Goal: Task Accomplishment & Management: Complete application form

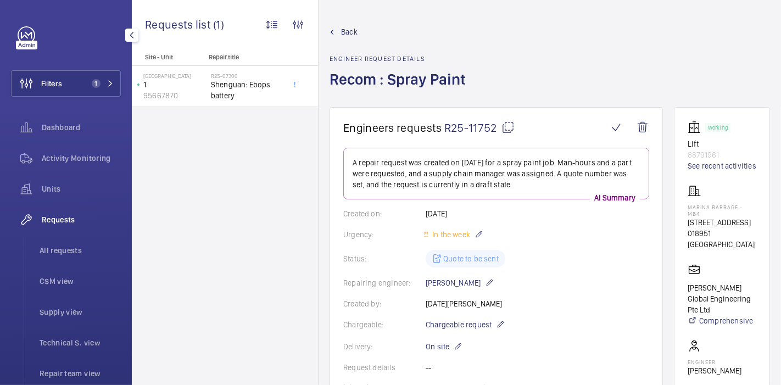
click at [59, 221] on span "Requests" at bounding box center [81, 219] width 79 height 11
click at [347, 35] on span "Back" at bounding box center [349, 31] width 16 height 11
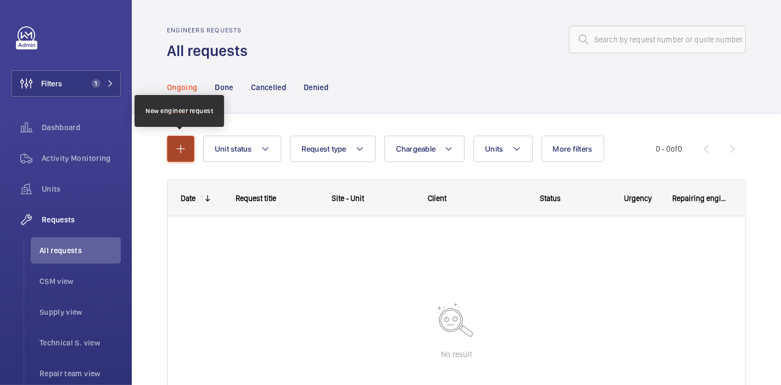
click at [180, 149] on mat-icon "button" at bounding box center [180, 148] width 13 height 13
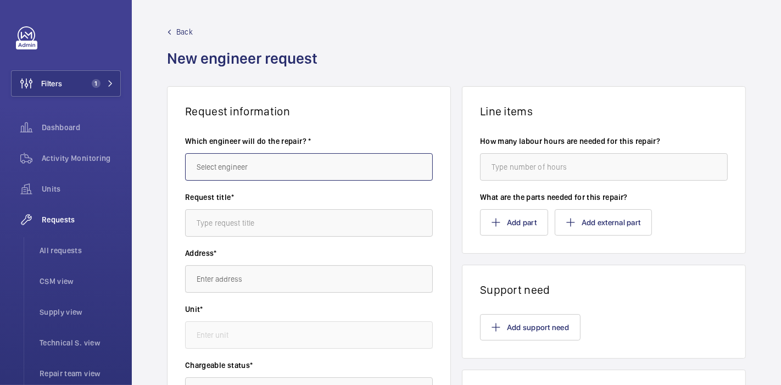
click at [372, 158] on input "text" at bounding box center [309, 166] width 248 height 27
type input "m"
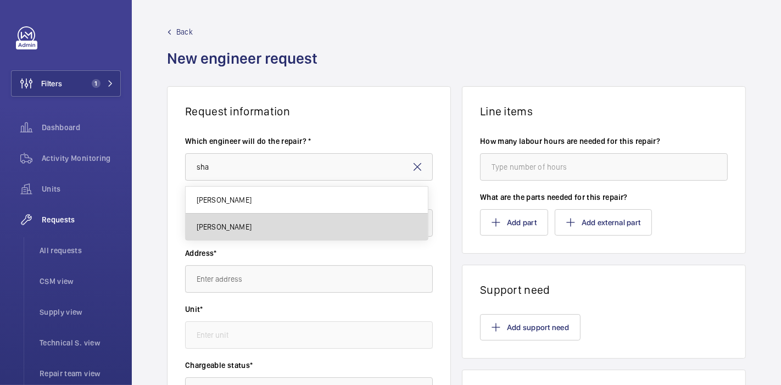
click at [350, 230] on mat-option "Hossain Shahadat" at bounding box center [307, 227] width 242 height 26
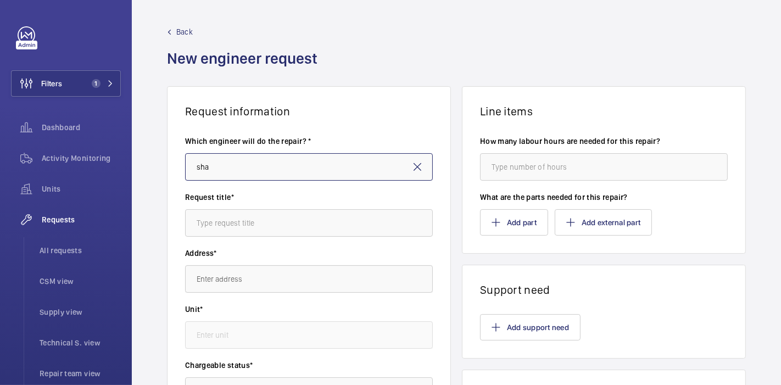
type input "Hossain Shahadat"
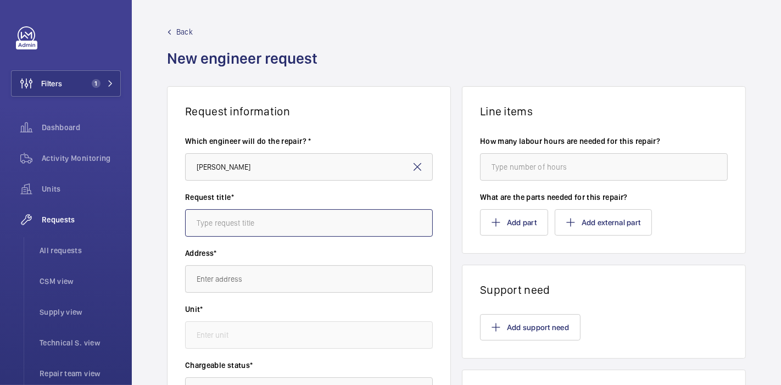
click at [351, 226] on input "text" at bounding box center [309, 222] width 248 height 27
type input "P"
type input "Adjustment of main drive chain"
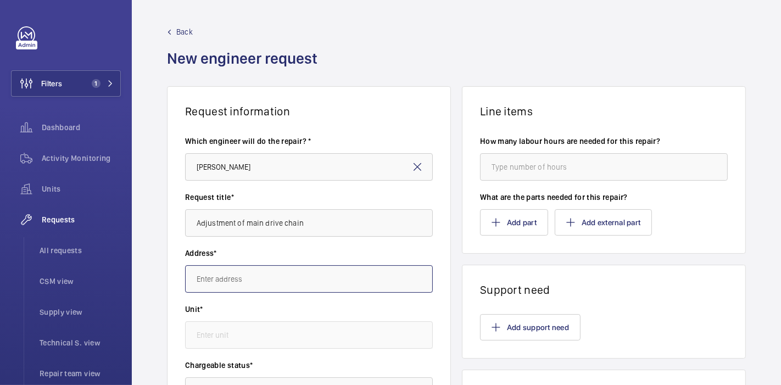
click at [349, 265] on input "text" at bounding box center [309, 278] width 248 height 27
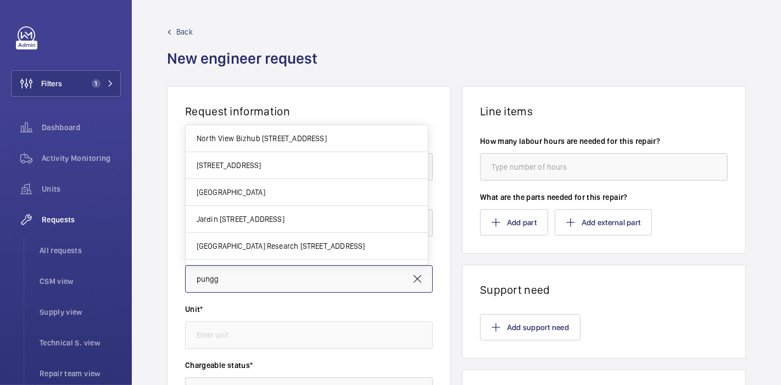
click at [355, 288] on input "pungg" at bounding box center [309, 278] width 248 height 27
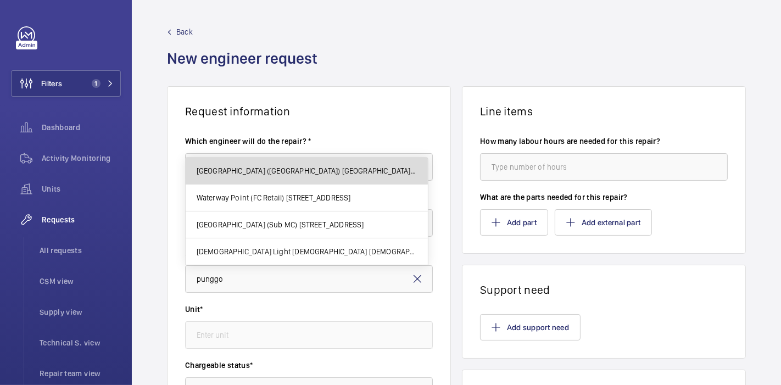
click at [348, 176] on span "Punggol Regional Library (PRL) One Punggol, 828629 SINGAPORE" at bounding box center [307, 170] width 220 height 11
type input "Punggol Regional Library (PRL) One Punggol, 828629 SINGAPORE"
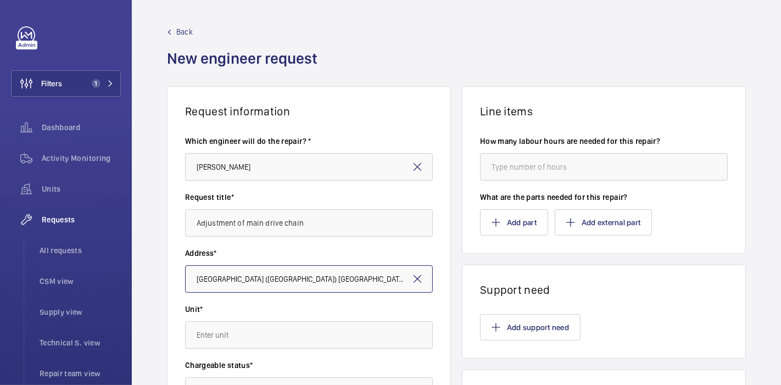
scroll to position [119, 0]
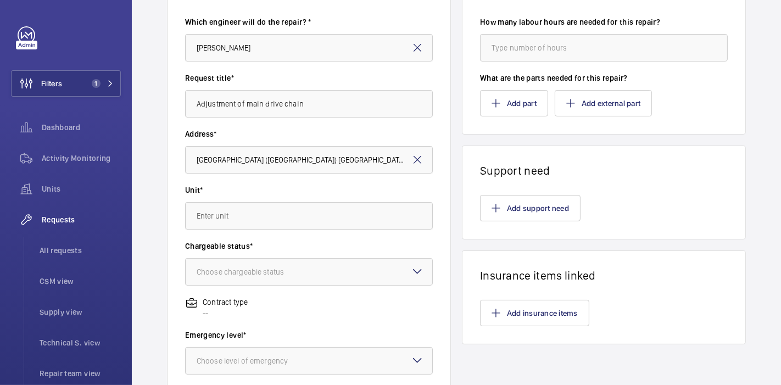
click at [452, 74] on div "Request information Which engineer will do the repair? * Hossain Shahadat Reque…" at bounding box center [457, 268] width 650 height 602
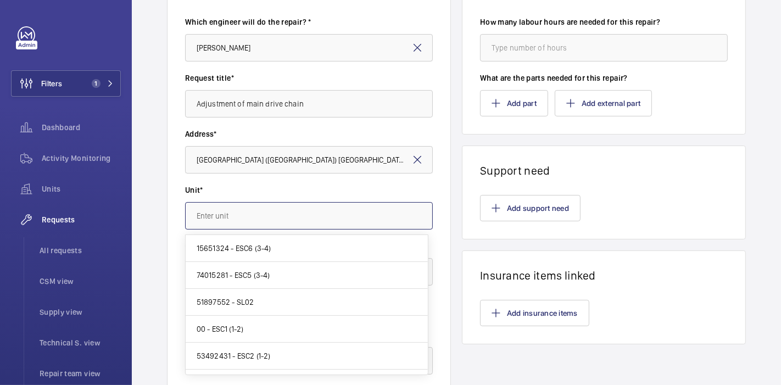
click at [370, 213] on input "text" at bounding box center [309, 215] width 248 height 27
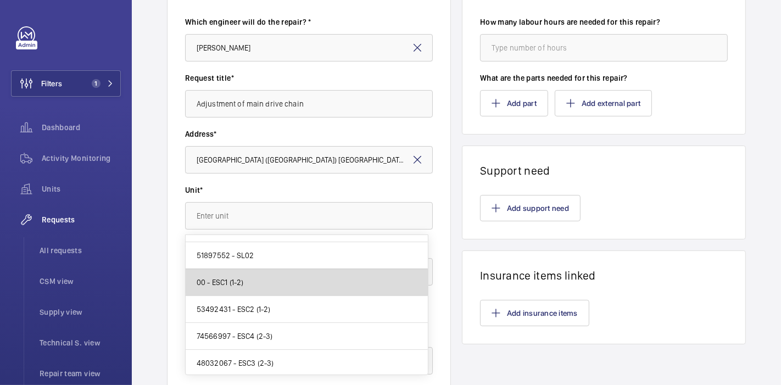
click at [337, 280] on mat-option "00 - ESC1 (1-2)" at bounding box center [307, 282] width 242 height 27
type input "00 - ESC1 (1-2)"
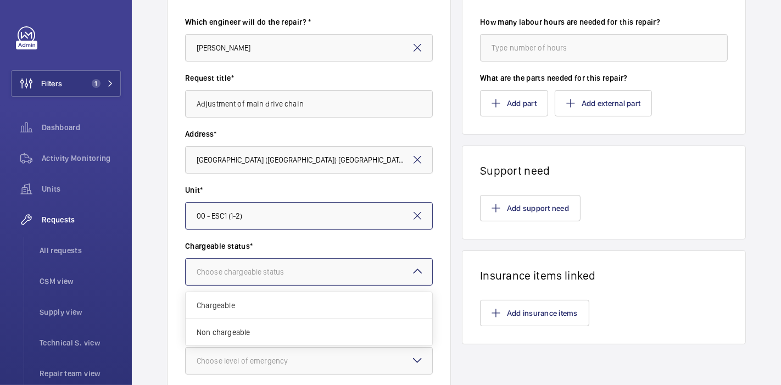
click at [337, 274] on div at bounding box center [309, 272] width 247 height 26
click at [336, 327] on span "Non chargeable" at bounding box center [309, 332] width 225 height 11
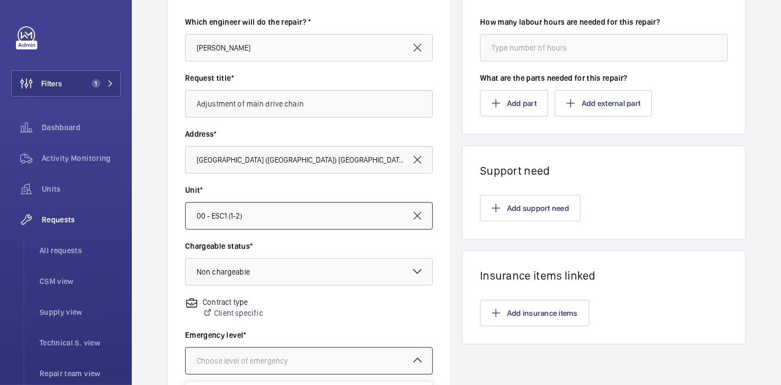
click at [337, 356] on div at bounding box center [309, 361] width 247 height 26
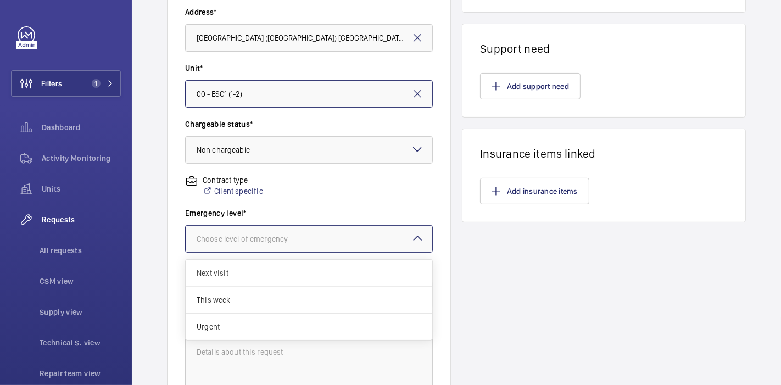
scroll to position [242, 0]
click at [339, 303] on span "This week" at bounding box center [309, 298] width 225 height 11
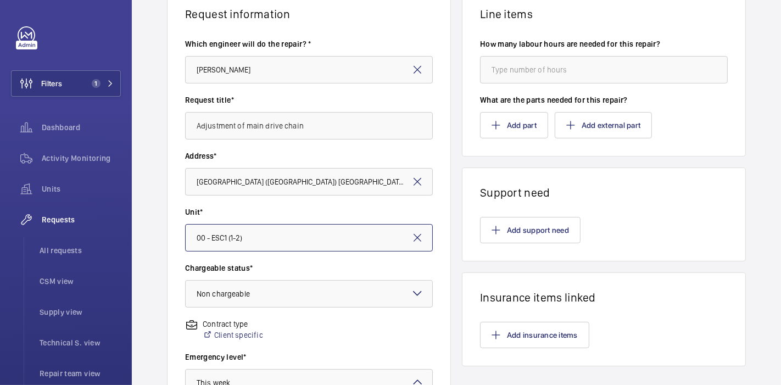
scroll to position [97, 0]
click at [502, 74] on input "number" at bounding box center [604, 69] width 248 height 27
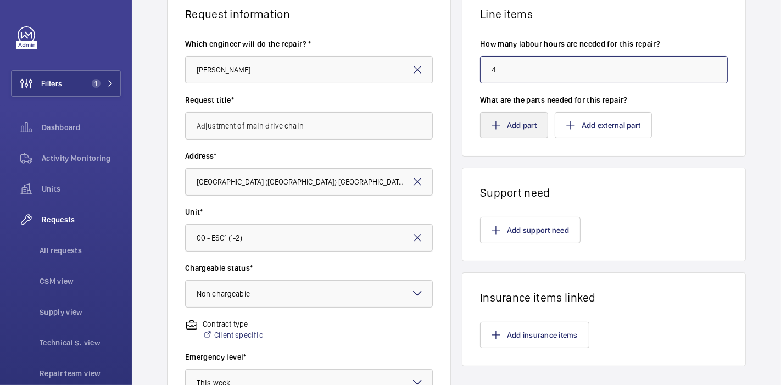
type input "4"
click at [512, 118] on button "Add part" at bounding box center [514, 125] width 68 height 26
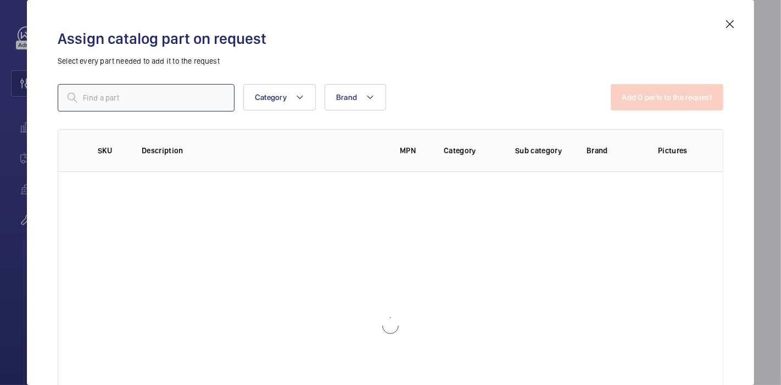
click at [195, 87] on input "text" at bounding box center [146, 97] width 177 height 27
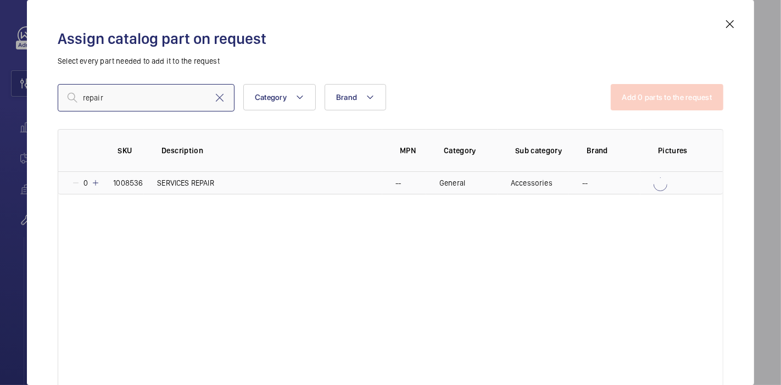
type input "repair"
click at [95, 180] on mat-icon at bounding box center [95, 183] width 9 height 9
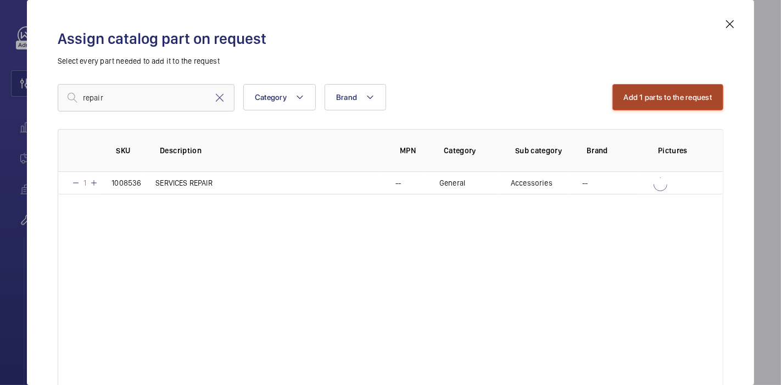
click at [651, 98] on button "Add 1 parts to the request" at bounding box center [669, 97] width 112 height 26
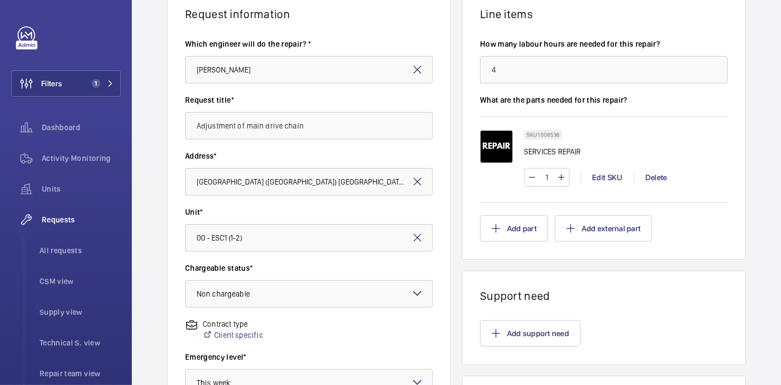
scroll to position [363, 0]
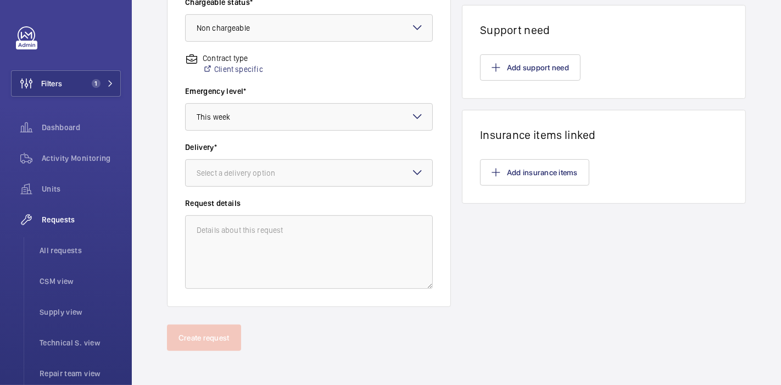
click at [455, 212] on div "Request information Which engineer will do the repair? * Hossain Shahadat Reque…" at bounding box center [457, 24] width 650 height 602
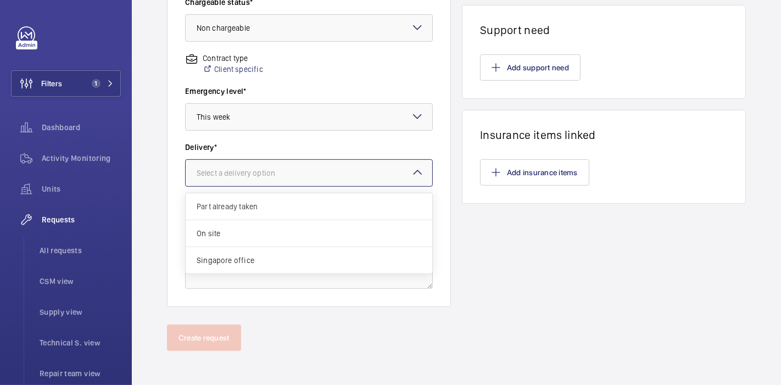
click at [374, 174] on div at bounding box center [309, 173] width 247 height 26
click at [320, 228] on span "On site" at bounding box center [309, 233] width 225 height 11
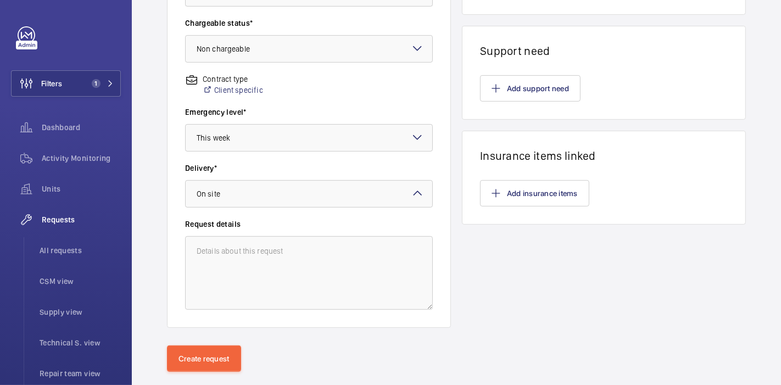
scroll to position [358, 0]
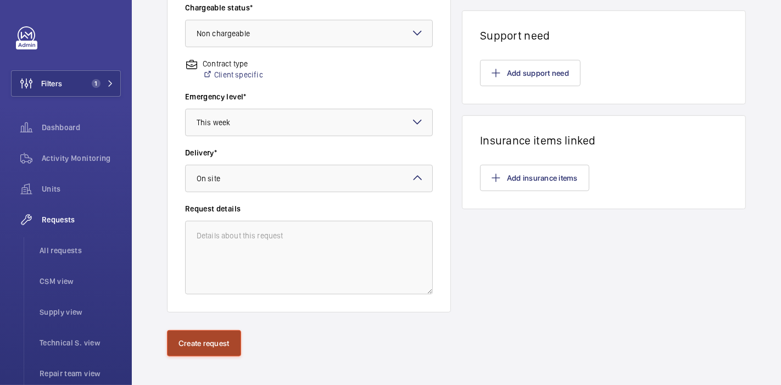
click at [184, 345] on button "Create request" at bounding box center [204, 343] width 74 height 26
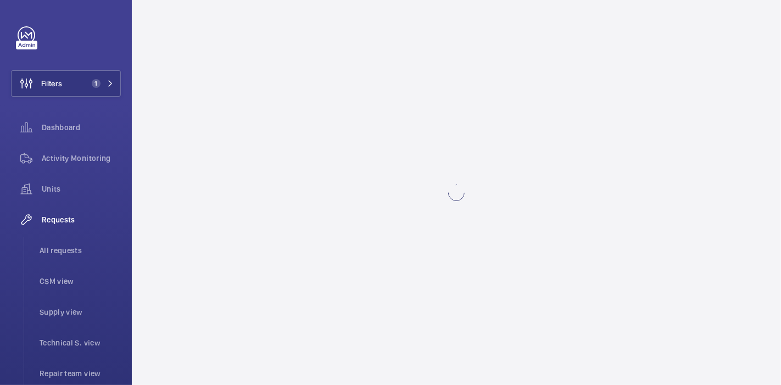
scroll to position [0, 0]
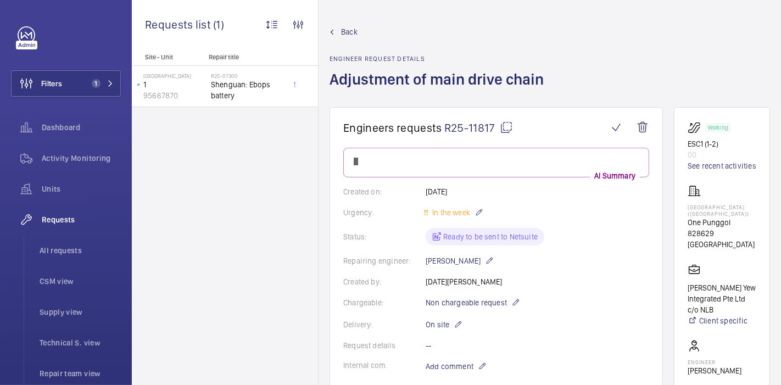
click at [502, 124] on mat-icon at bounding box center [506, 127] width 13 height 13
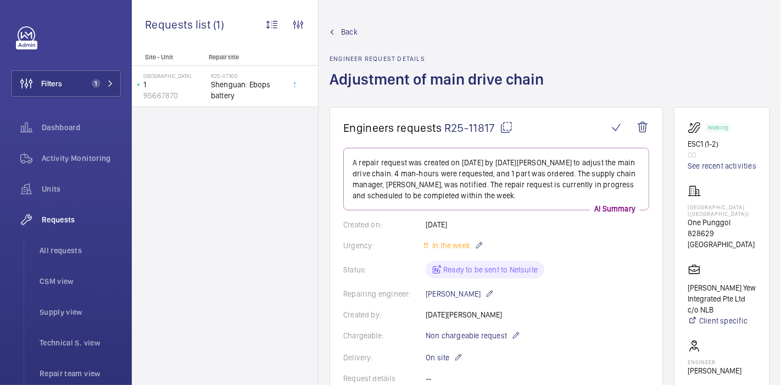
click at [353, 30] on span "Back" at bounding box center [349, 31] width 16 height 11
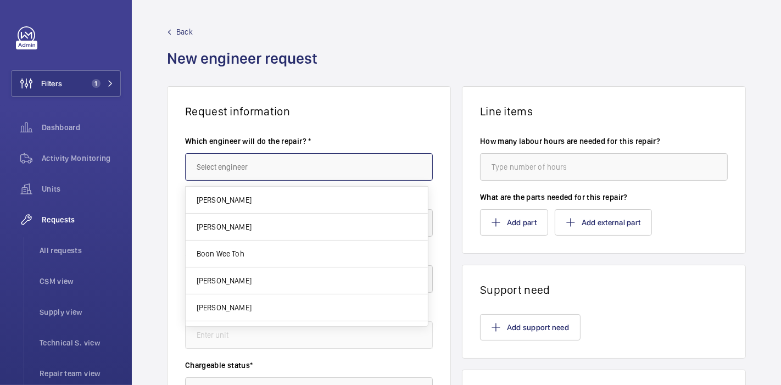
click at [309, 162] on input "text" at bounding box center [309, 166] width 248 height 27
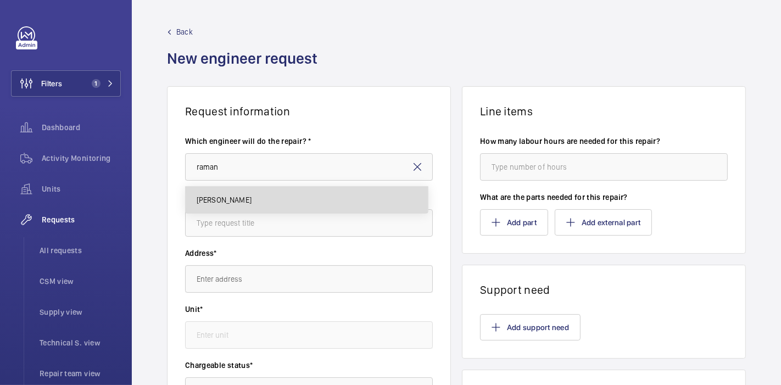
click at [315, 191] on mat-option "Raman Erusappan" at bounding box center [307, 200] width 242 height 26
type input "Raman Erusappan"
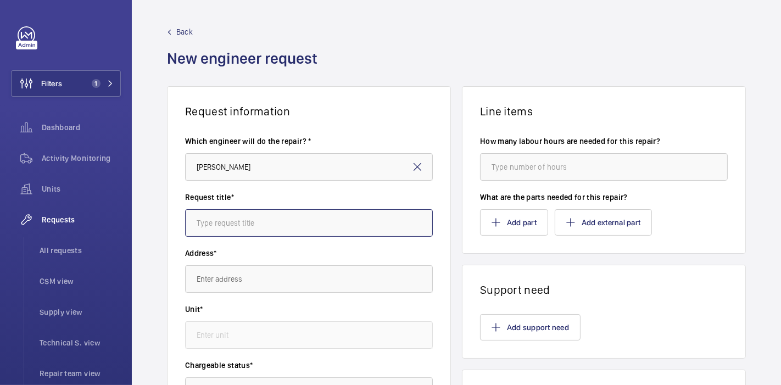
click at [312, 227] on input "text" at bounding box center [309, 222] width 248 height 27
type input "Repair door motor bracket"
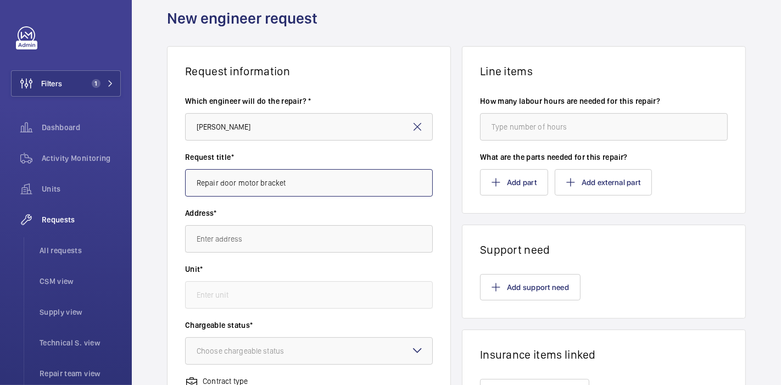
scroll to position [41, 0]
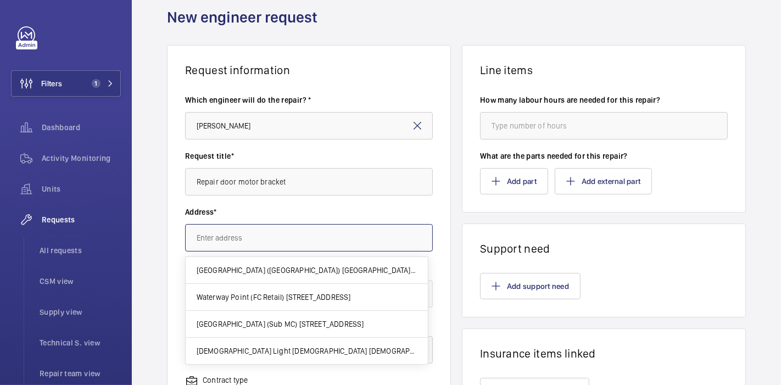
drag, startPoint x: 343, startPoint y: 239, endPoint x: 345, endPoint y: 232, distance: 7.3
click at [345, 232] on input "text" at bounding box center [309, 237] width 248 height 27
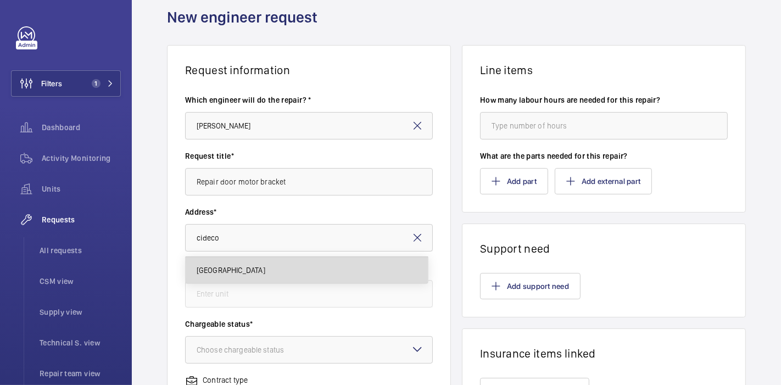
click at [265, 270] on span "Cideco Industrial Complex Cideco Industrial Complex, 349558 SINGAPORE" at bounding box center [231, 270] width 69 height 11
type input "Cideco Industrial Complex Cideco Industrial Complex, 349558 SINGAPORE"
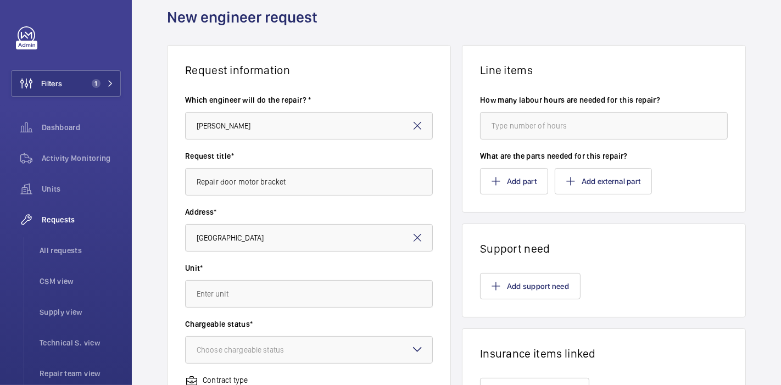
scroll to position [0, 0]
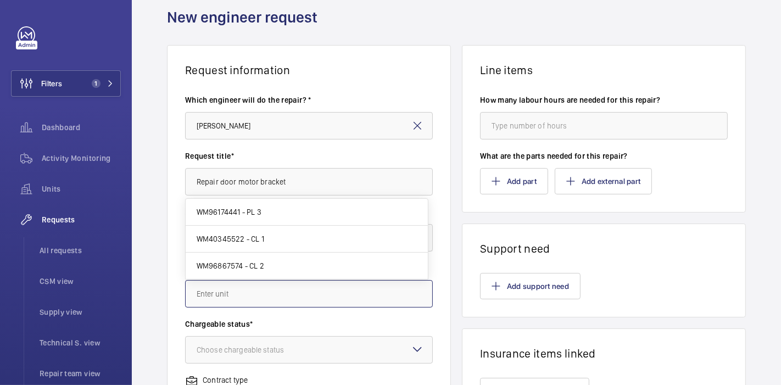
click at [336, 292] on input "text" at bounding box center [309, 293] width 248 height 27
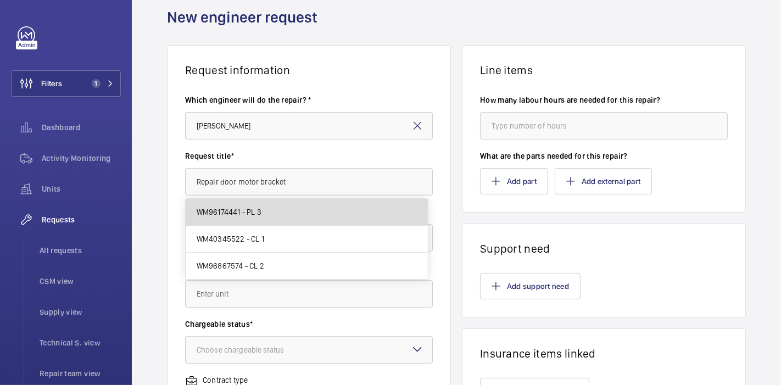
click at [308, 220] on mat-option "WM96174441 - PL 3" at bounding box center [307, 212] width 242 height 27
type input "WM96174441 - PL 3"
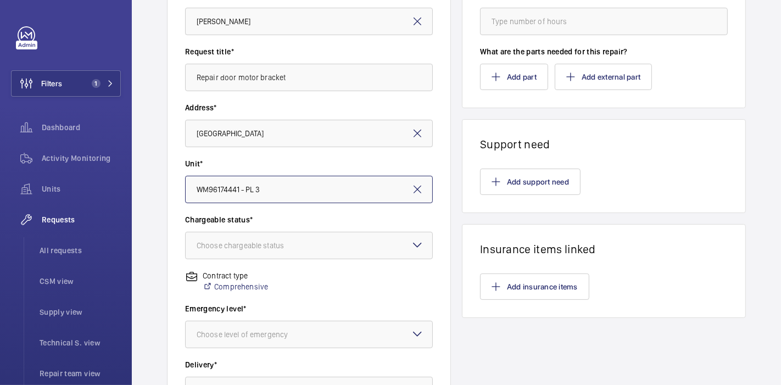
scroll to position [146, 0]
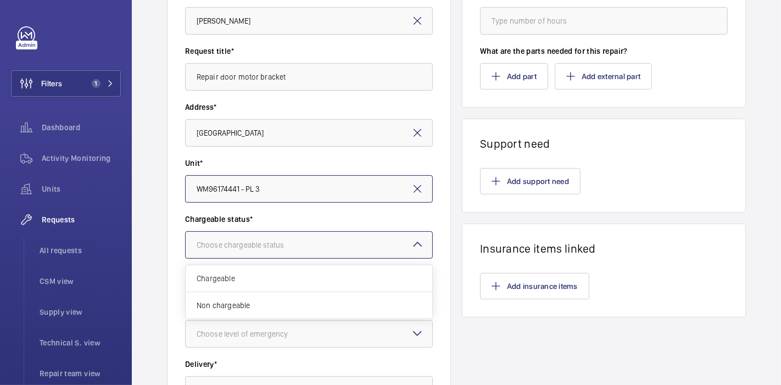
click at [307, 234] on div at bounding box center [309, 245] width 247 height 26
click at [307, 284] on div "Chargeable" at bounding box center [309, 278] width 247 height 27
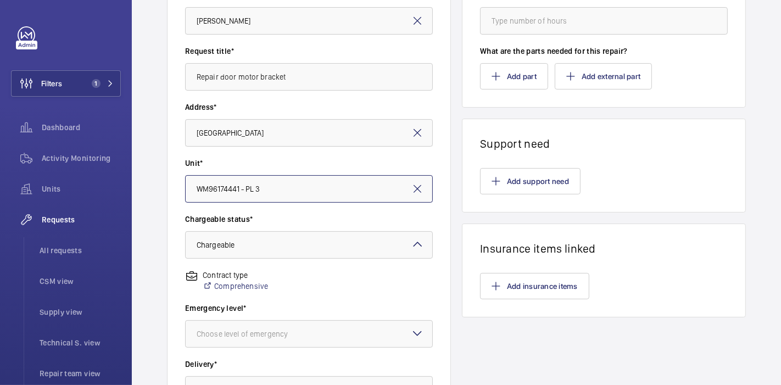
scroll to position [202, 0]
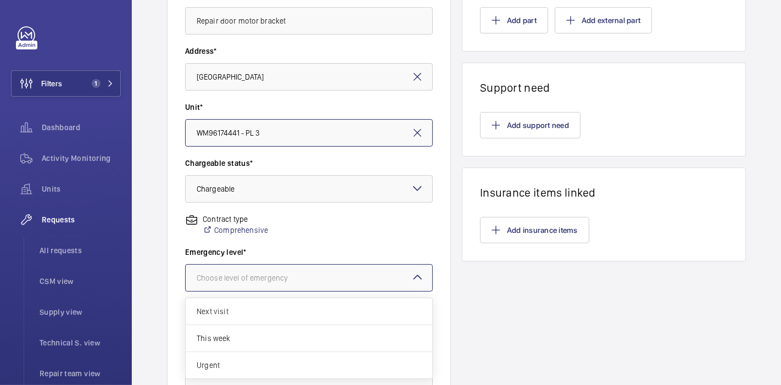
click at [307, 277] on div "Choose level of emergency" at bounding box center [256, 278] width 119 height 11
click at [291, 340] on span "This week" at bounding box center [309, 338] width 225 height 11
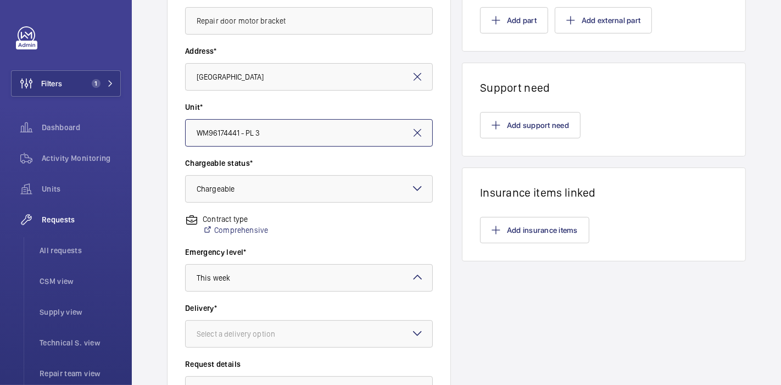
scroll to position [276, 0]
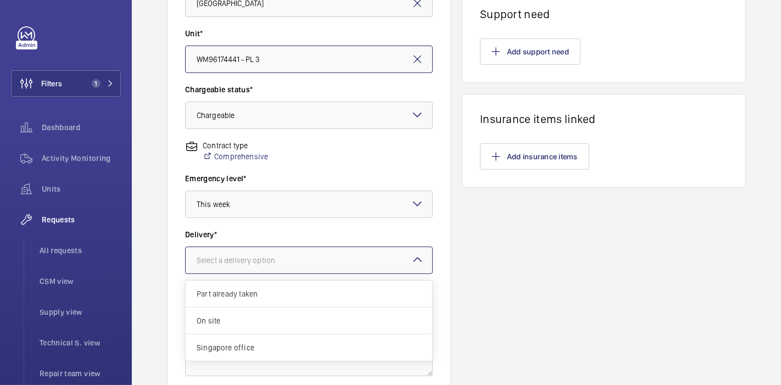
click at [293, 264] on div "Select a delivery option" at bounding box center [250, 260] width 106 height 11
click at [284, 312] on div "On site" at bounding box center [309, 321] width 247 height 27
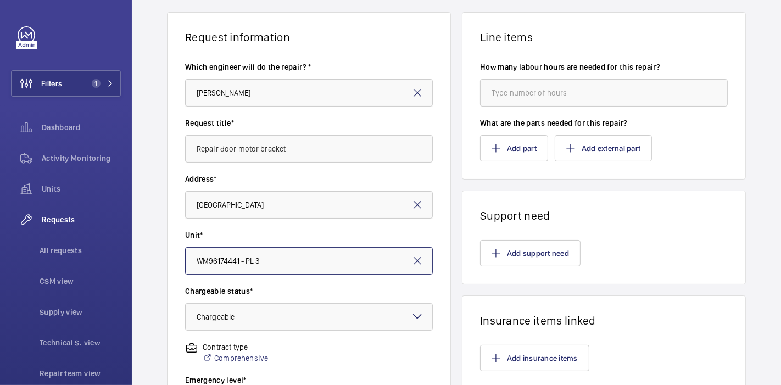
scroll to position [74, 0]
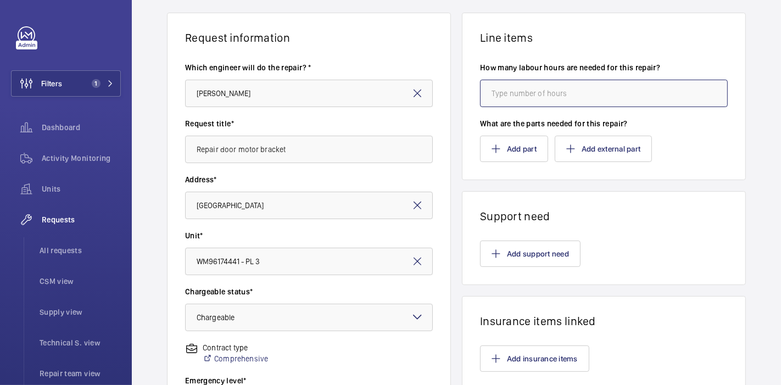
click at [495, 100] on input "number" at bounding box center [604, 93] width 248 height 27
type input "4"
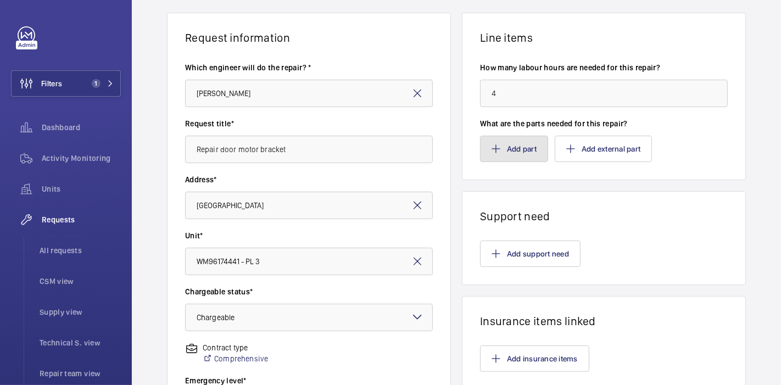
click at [502, 149] on button "Add part" at bounding box center [514, 149] width 68 height 26
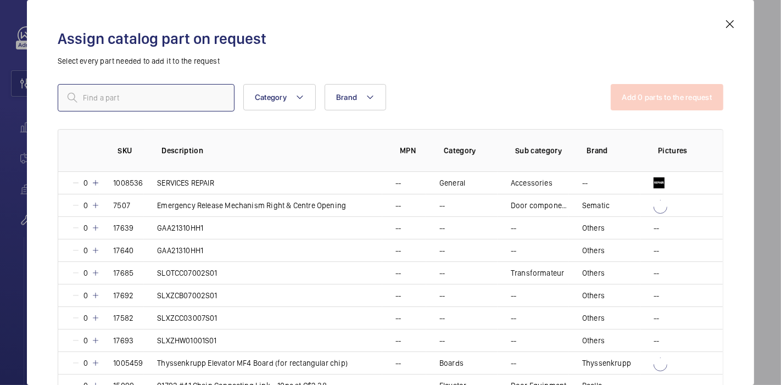
click at [125, 107] on input "text" at bounding box center [146, 97] width 177 height 27
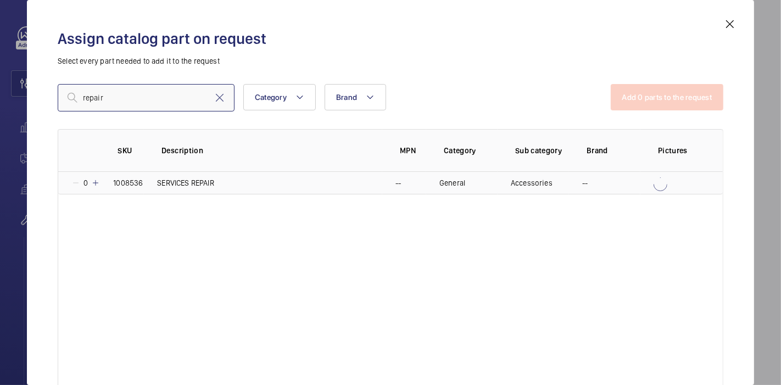
type input "repair"
click at [99, 180] on mat-icon at bounding box center [95, 183] width 9 height 9
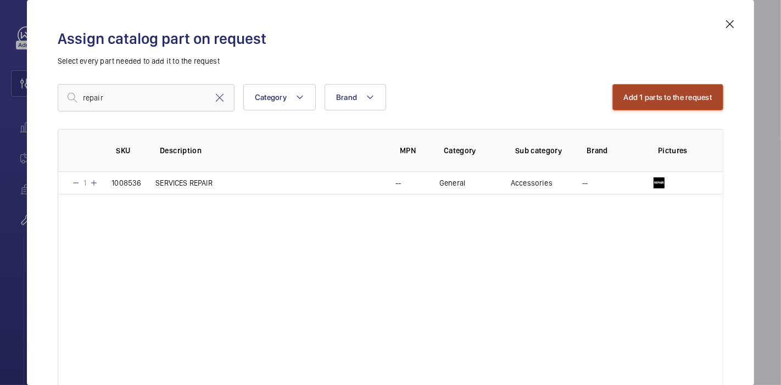
click at [650, 93] on button "Add 1 parts to the request" at bounding box center [669, 97] width 112 height 26
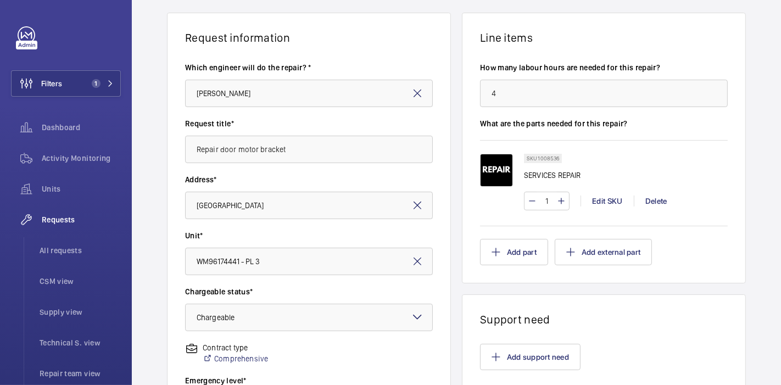
drag, startPoint x: 513, startPoint y: 194, endPoint x: 442, endPoint y: 213, distance: 73.3
click at [442, 213] on div "Request information Which engineer will do the repair? * Raman Erusappan Reques…" at bounding box center [457, 314] width 650 height 602
click at [446, 213] on wm-front-card-body "Which engineer will do the repair? * Raman Erusappan Request title* Repair door…" at bounding box center [309, 321] width 283 height 552
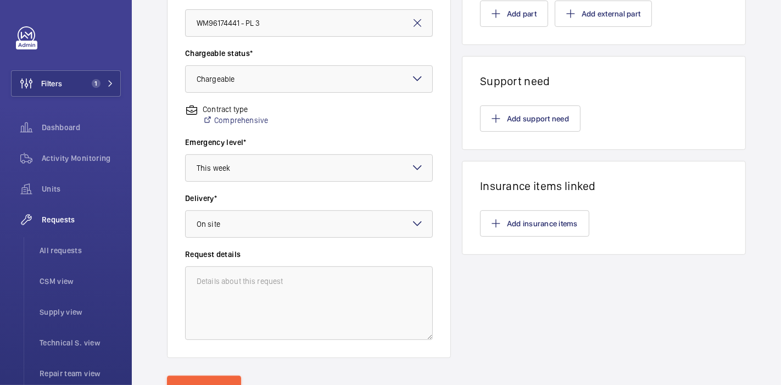
scroll to position [363, 0]
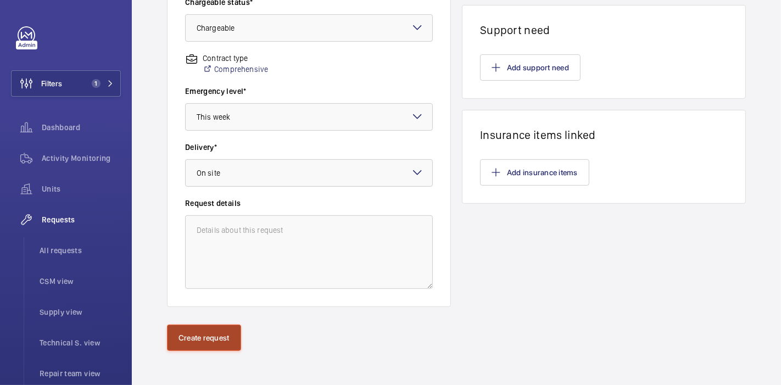
click at [206, 342] on button "Create request" at bounding box center [204, 338] width 74 height 26
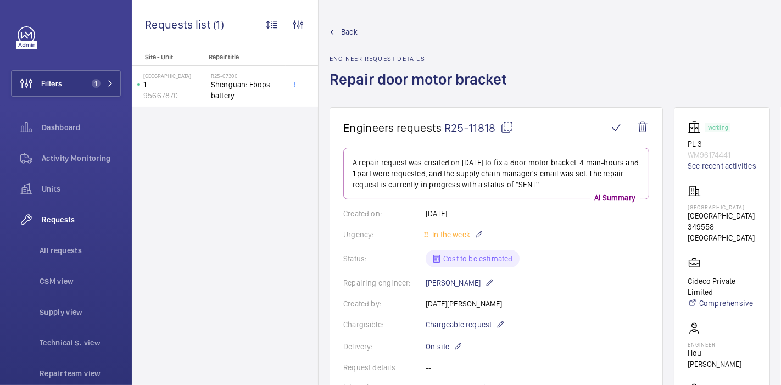
click at [511, 123] on mat-icon at bounding box center [507, 127] width 13 height 13
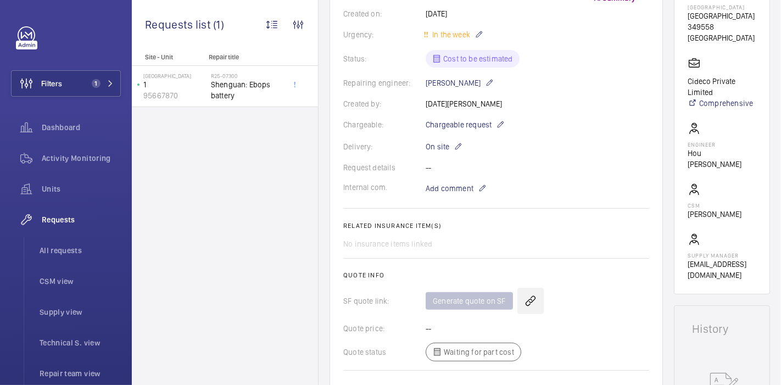
click at [525, 294] on wm-front-icon-button at bounding box center [531, 301] width 26 height 26
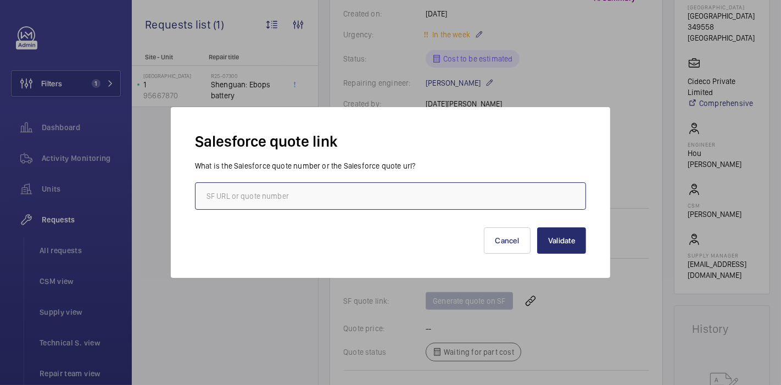
click at [492, 200] on input "text" at bounding box center [390, 195] width 391 height 27
paste input "00021463"
type input "00021463"
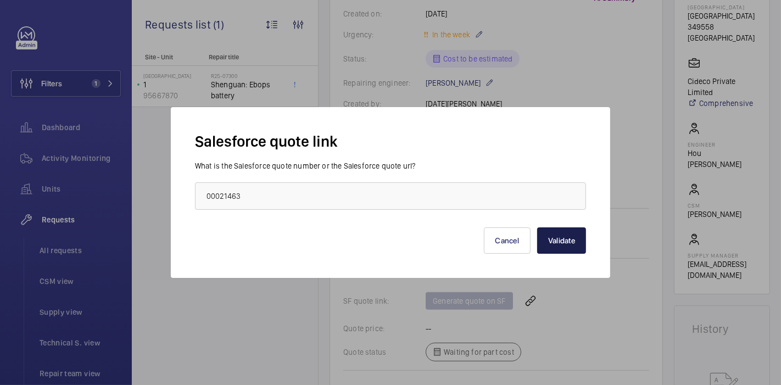
click at [563, 237] on button "Validate" at bounding box center [561, 241] width 49 height 26
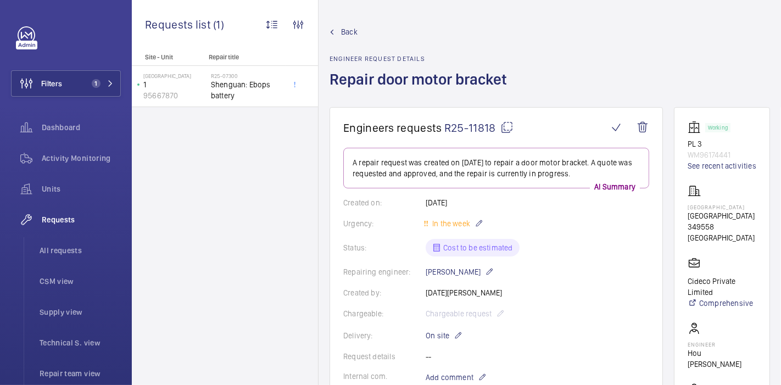
click at [341, 32] on span "Back" at bounding box center [349, 31] width 16 height 11
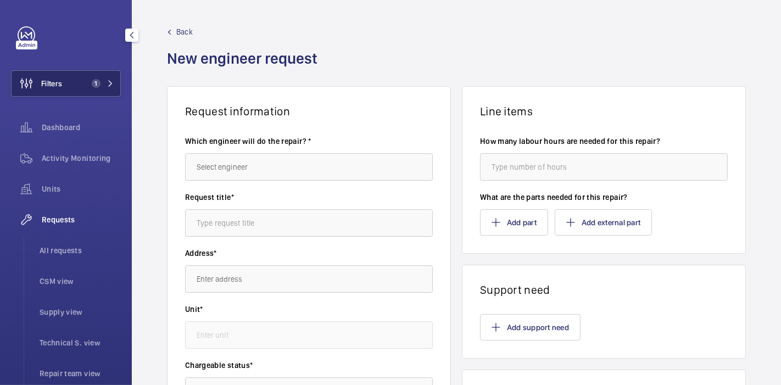
click at [71, 86] on button "Filters 1" at bounding box center [66, 83] width 110 height 26
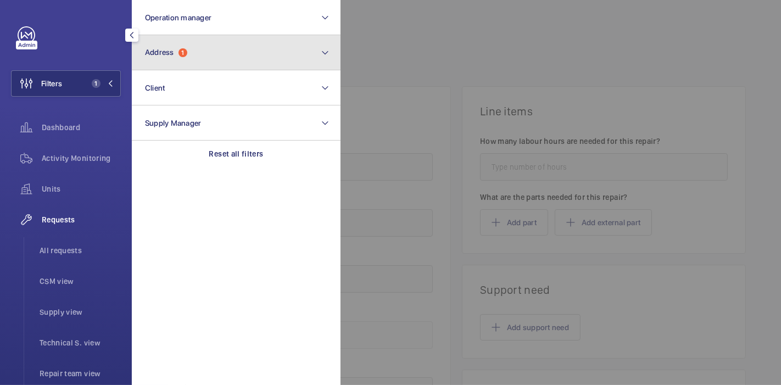
click at [232, 66] on button "Address 1" at bounding box center [236, 52] width 209 height 35
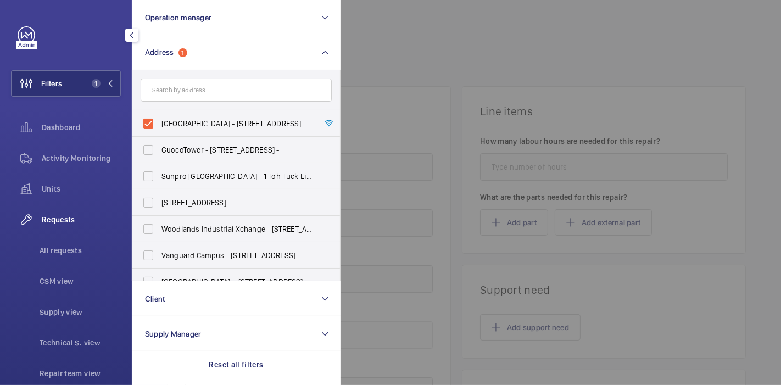
click at [158, 120] on label "Shenguan Building - 62 Burn Rd, SINGAPORE 369976" at bounding box center [227, 123] width 191 height 26
click at [158, 120] on input "Shenguan Building - 62 Burn Rd, SINGAPORE 369976" at bounding box center [148, 124] width 22 height 22
checkbox input "false"
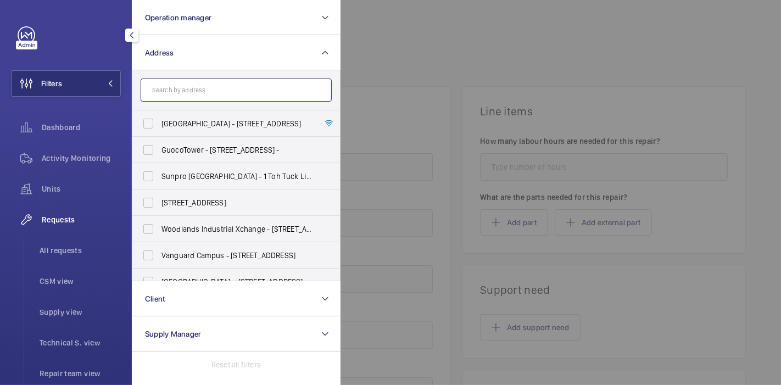
click at [185, 94] on input "text" at bounding box center [236, 90] width 191 height 23
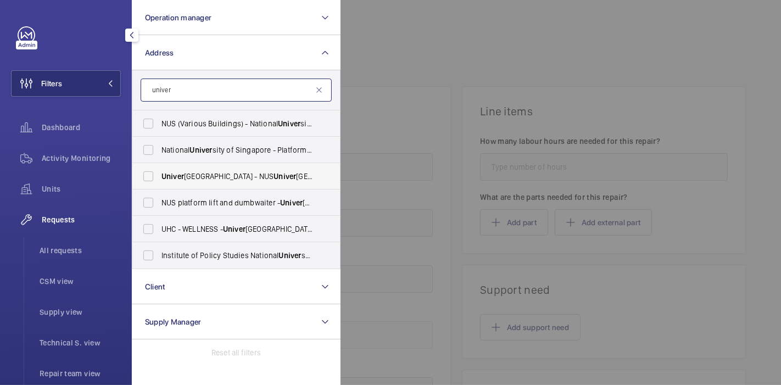
type input "univer"
click at [209, 174] on span "Univer sity Cultural Centre - NUS Univer sity Cultural Centre, SINGAPORE 119279" at bounding box center [237, 176] width 151 height 11
click at [159, 174] on input "Univer sity Cultural Centre - NUS Univer sity Cultural Centre, SINGAPORE 119279" at bounding box center [148, 176] width 22 height 22
checkbox input "true"
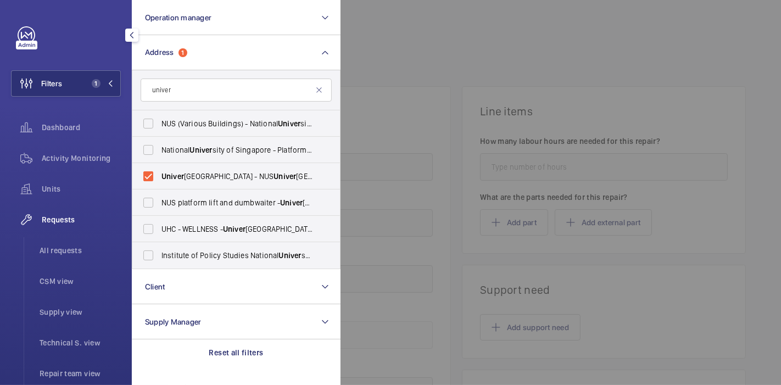
click at [435, 73] on div at bounding box center [731, 192] width 781 height 385
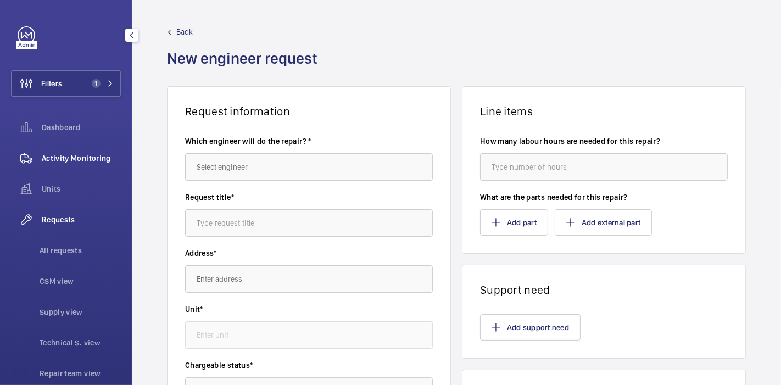
click at [50, 156] on span "Activity Monitoring" at bounding box center [81, 158] width 79 height 11
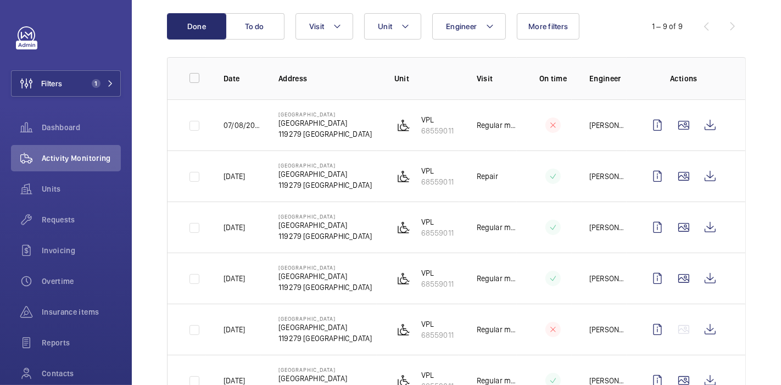
scroll to position [113, 0]
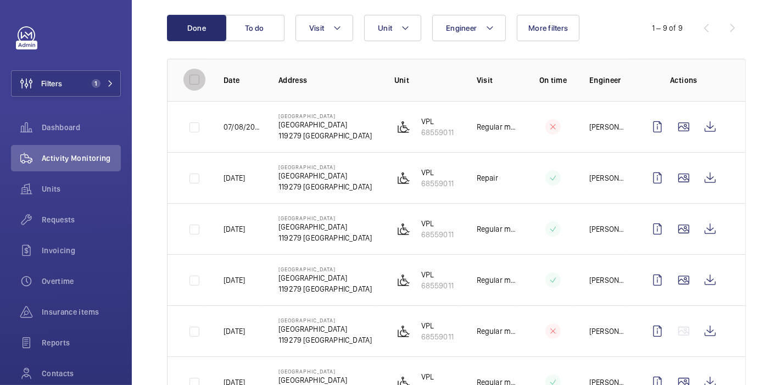
click at [191, 82] on input "checkbox" at bounding box center [195, 80] width 22 height 22
checkbox input "true"
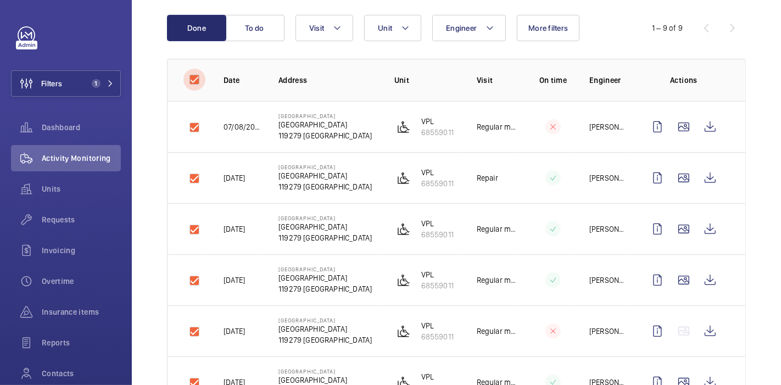
checkbox input "true"
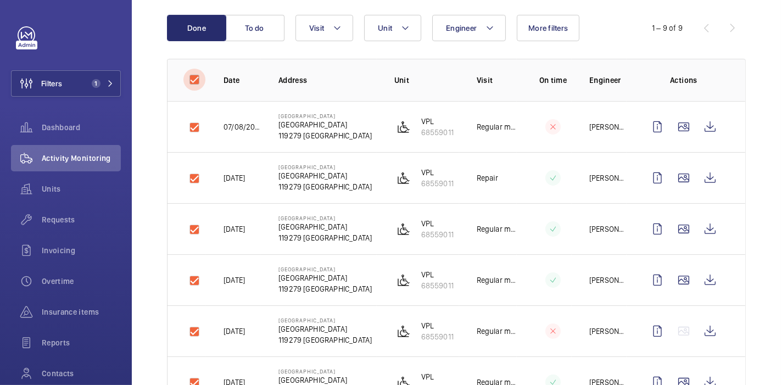
checkbox input "true"
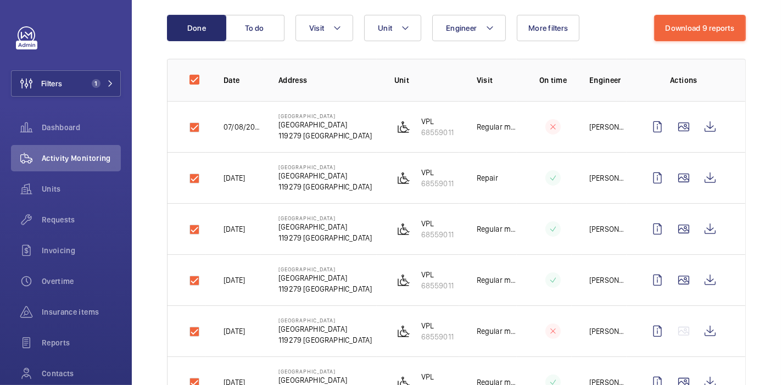
click at [195, 174] on td at bounding box center [187, 177] width 38 height 51
click at [195, 176] on td at bounding box center [187, 177] width 38 height 51
click at [197, 74] on input "checkbox" at bounding box center [195, 80] width 22 height 22
checkbox input "false"
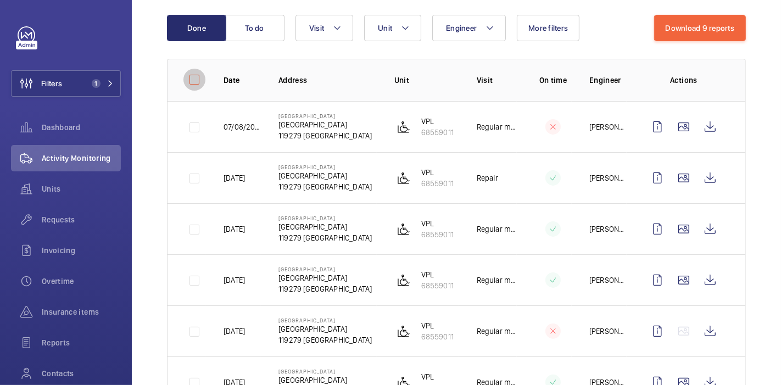
checkbox input "false"
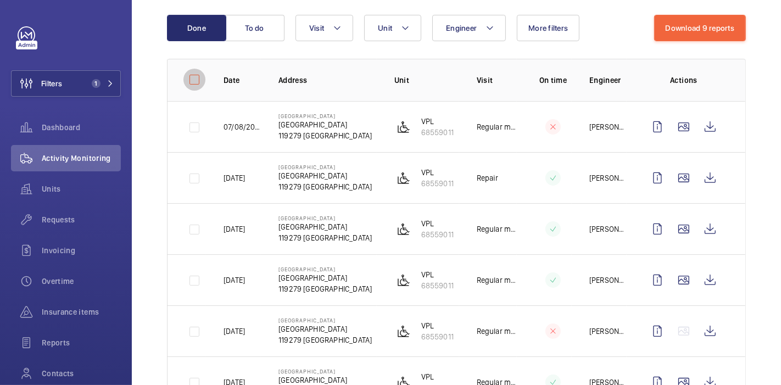
checkbox input "false"
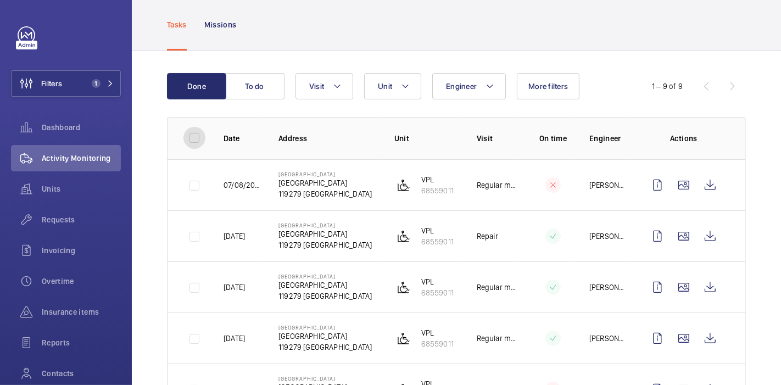
scroll to position [0, 0]
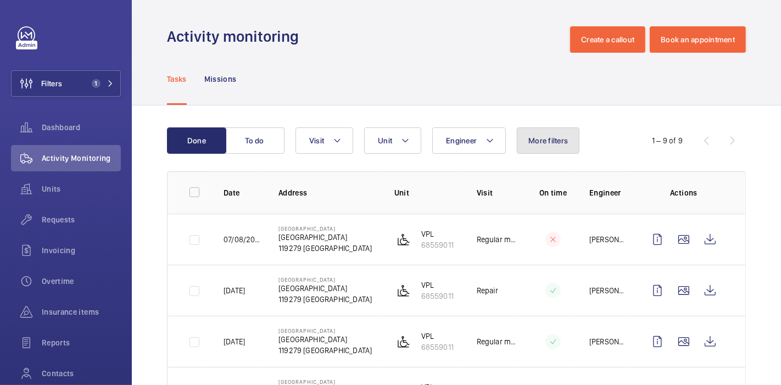
click at [561, 148] on button "More filters" at bounding box center [548, 140] width 63 height 26
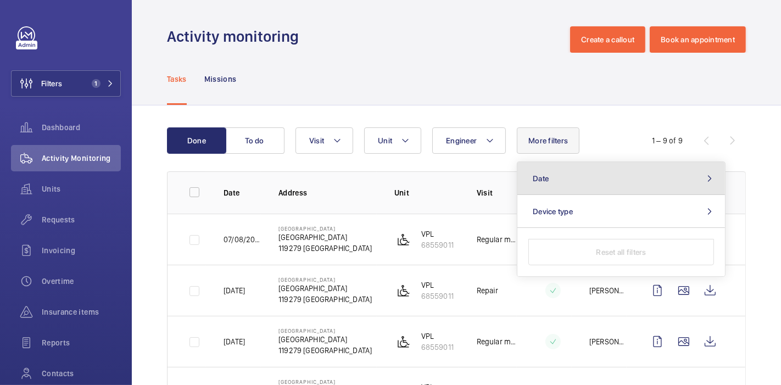
click at [567, 167] on button "Date" at bounding box center [622, 178] width 208 height 33
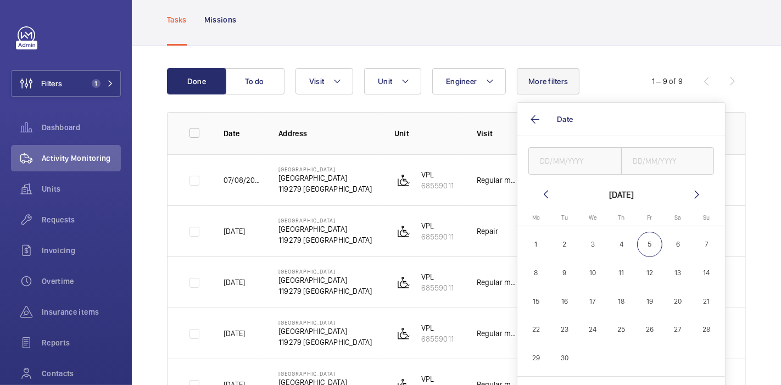
scroll to position [59, 0]
click at [534, 241] on span "1" at bounding box center [537, 245] width 26 height 26
type input "01/09/2025"
click at [545, 191] on mat-icon at bounding box center [546, 194] width 13 height 13
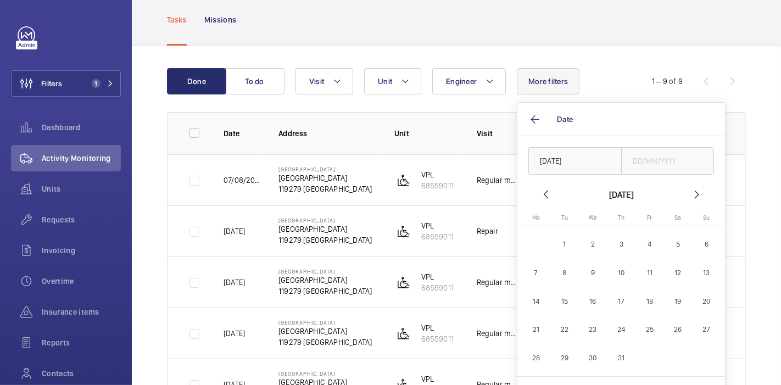
click at [545, 191] on mat-icon at bounding box center [546, 194] width 13 height 13
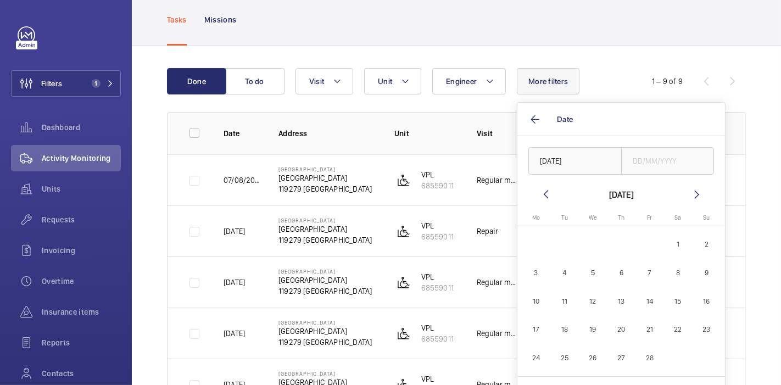
click at [545, 191] on mat-icon at bounding box center [546, 194] width 13 height 13
click at [546, 191] on mat-icon at bounding box center [546, 194] width 13 height 13
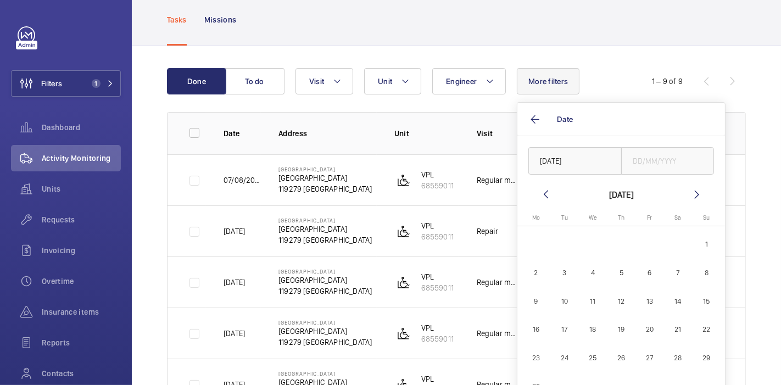
click at [703, 235] on span "1" at bounding box center [707, 245] width 26 height 26
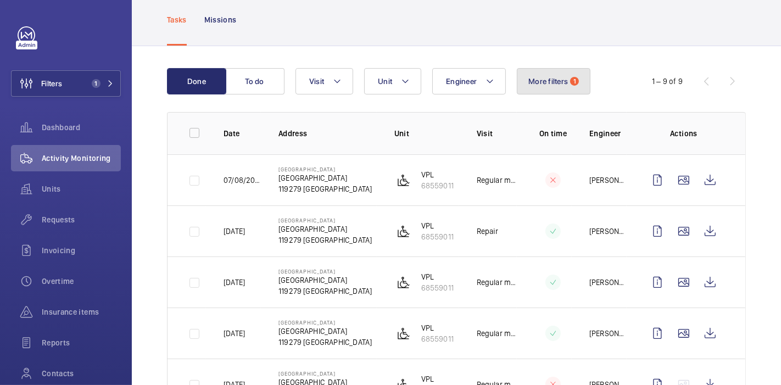
click at [558, 83] on span "More filters" at bounding box center [549, 81] width 40 height 9
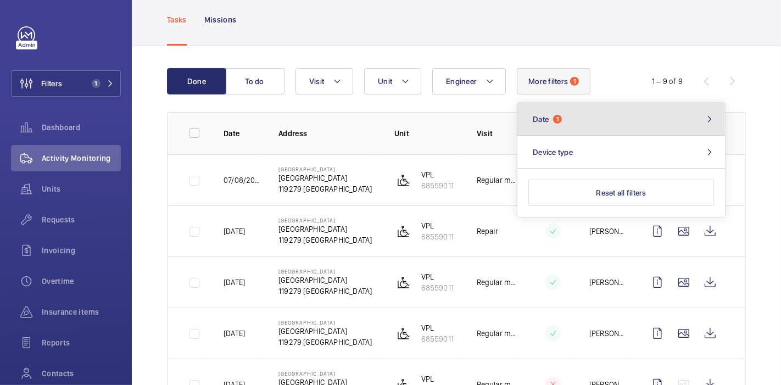
click at [572, 126] on button "Date 1" at bounding box center [622, 119] width 208 height 33
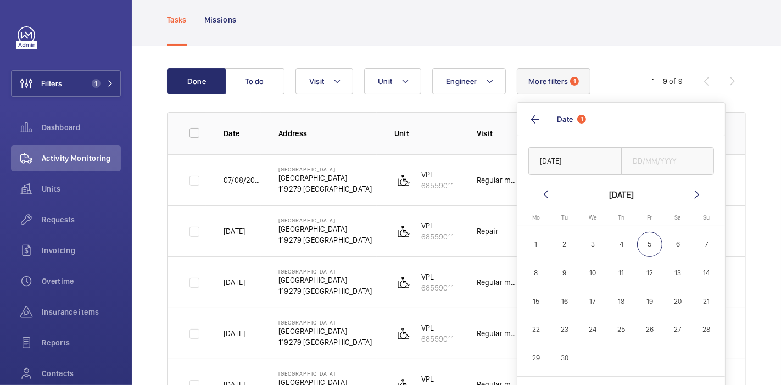
click at [548, 197] on mat-icon at bounding box center [546, 194] width 13 height 13
click at [654, 157] on input "text" at bounding box center [668, 160] width 93 height 27
click at [618, 353] on span "31" at bounding box center [622, 358] width 26 height 26
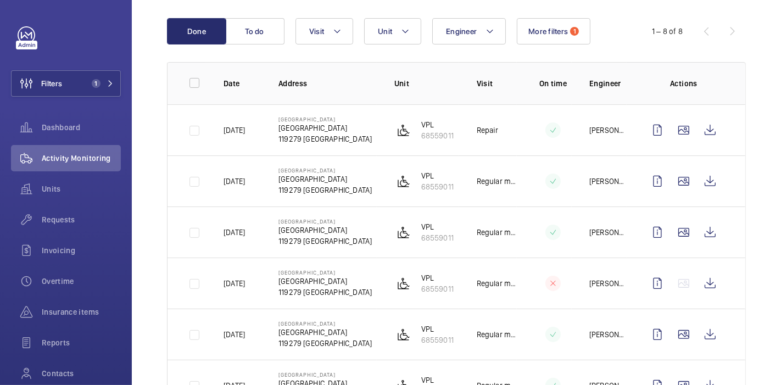
scroll to position [108, 0]
click at [193, 84] on input "checkbox" at bounding box center [195, 84] width 22 height 22
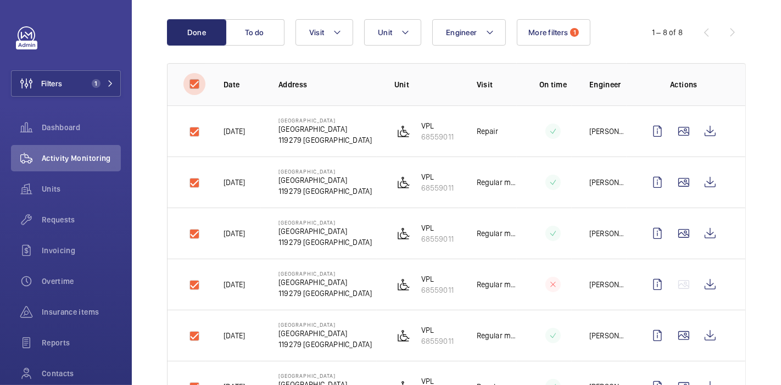
checkbox input "true"
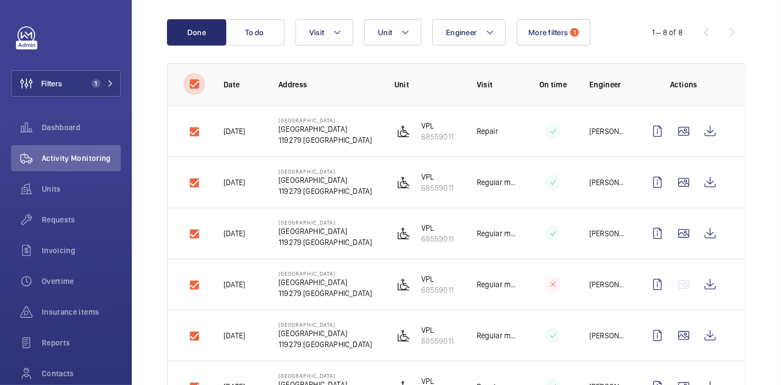
checkbox input "true"
click at [695, 34] on button "Download 8 reports" at bounding box center [700, 32] width 92 height 26
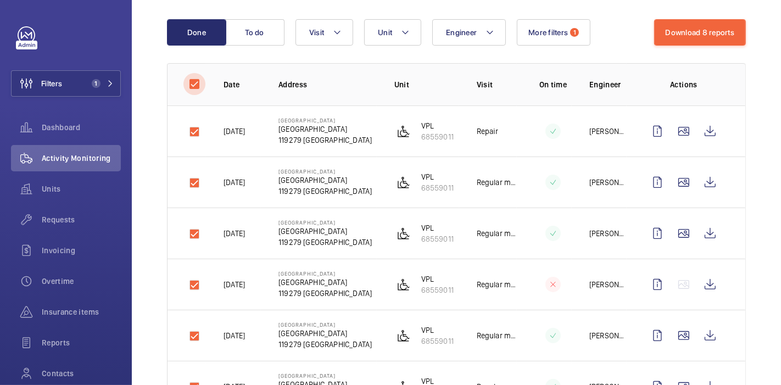
click at [192, 85] on input "checkbox" at bounding box center [195, 84] width 22 height 22
checkbox input "false"
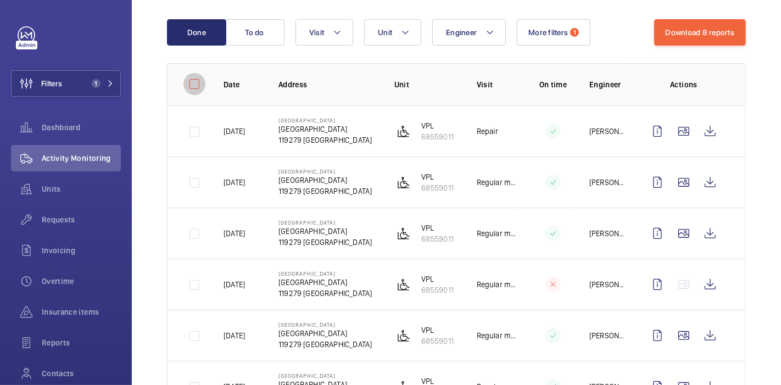
checkbox input "false"
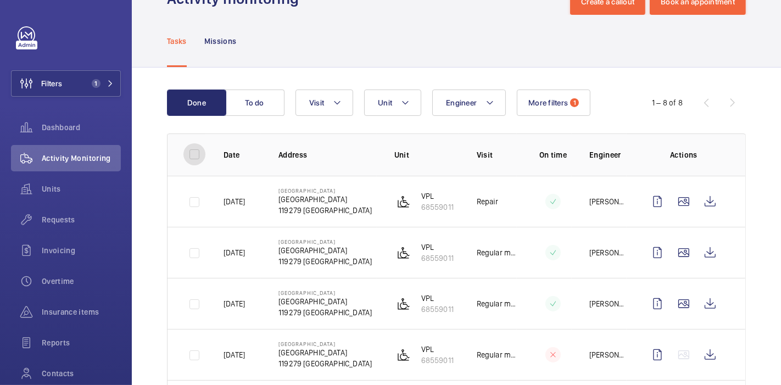
scroll to position [0, 0]
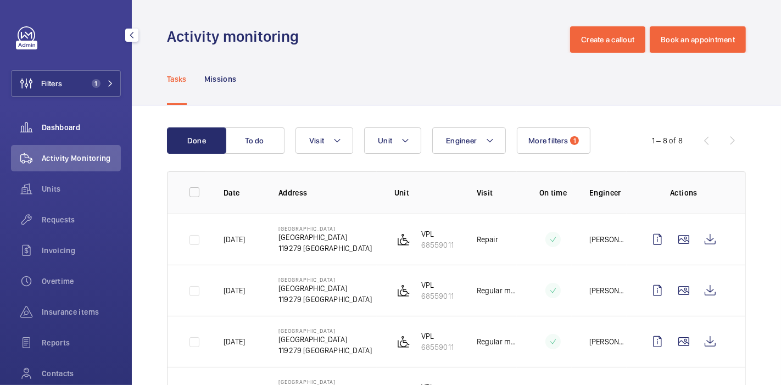
click at [47, 132] on span "Dashboard" at bounding box center [81, 127] width 79 height 11
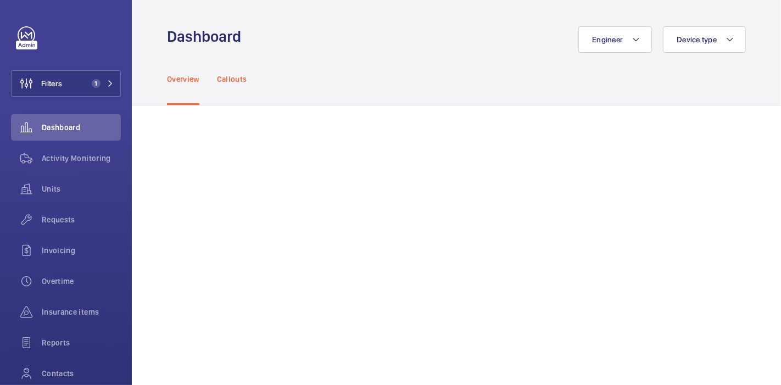
click at [232, 90] on div "Callouts" at bounding box center [232, 79] width 30 height 52
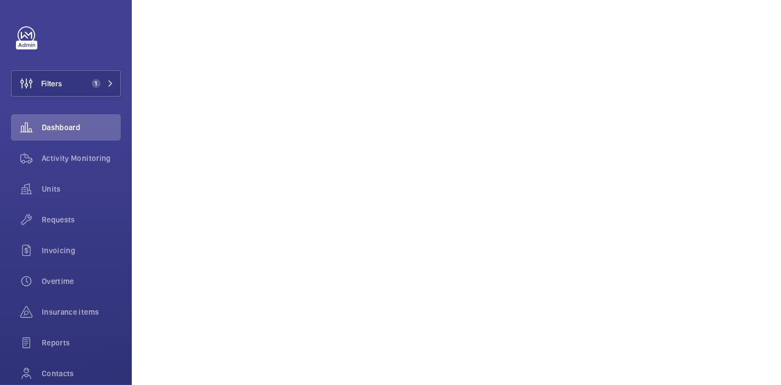
scroll to position [704, 0]
